Goal: Find specific page/section: Find specific page/section

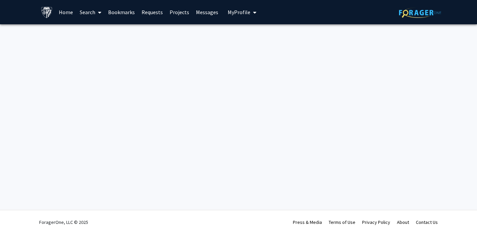
click at [95, 10] on link "Search" at bounding box center [90, 12] width 28 height 24
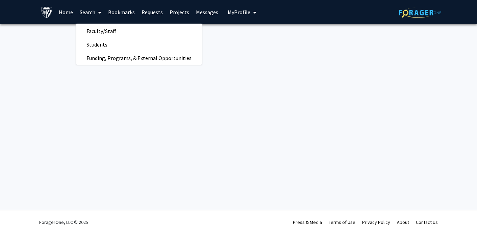
click at [175, 14] on link "Projects" at bounding box center [179, 12] width 26 height 24
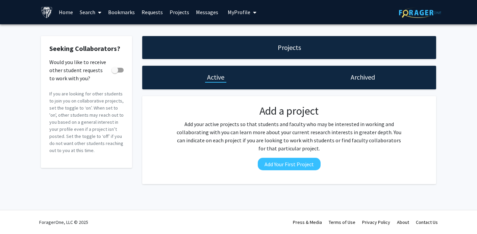
click at [68, 17] on link "Home" at bounding box center [65, 12] width 21 height 24
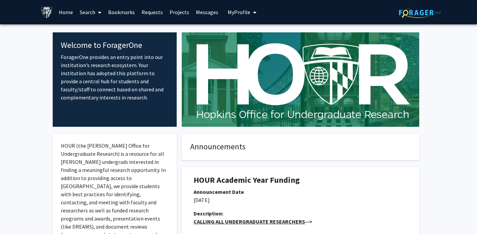
click at [91, 11] on link "Search" at bounding box center [90, 12] width 28 height 24
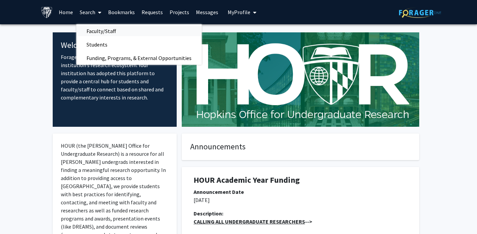
click at [99, 32] on span "Faculty/Staff" at bounding box center [101, 30] width 50 height 13
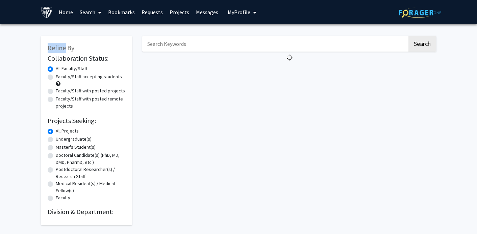
click at [99, 32] on div "Refine By Collaboration Status: Collaboration Status All Faculty/Staff Collabor…" at bounding box center [86, 127] width 101 height 196
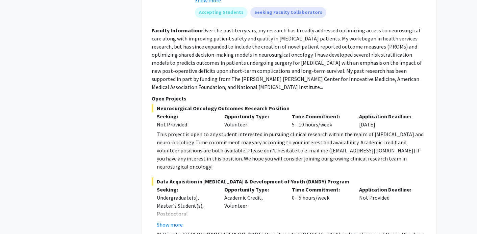
scroll to position [1924, 0]
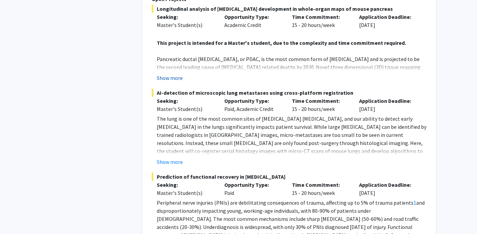
scroll to position [3150, 0]
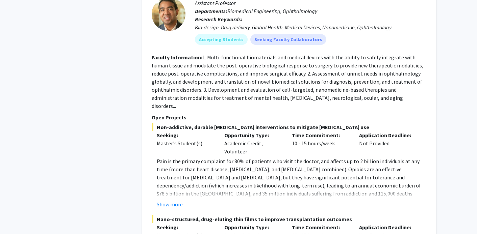
scroll to position [3643, 0]
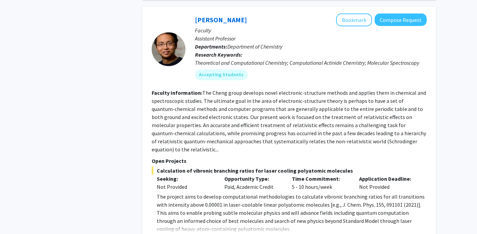
scroll to position [879, 0]
